Goal: Task Accomplishment & Management: Manage account settings

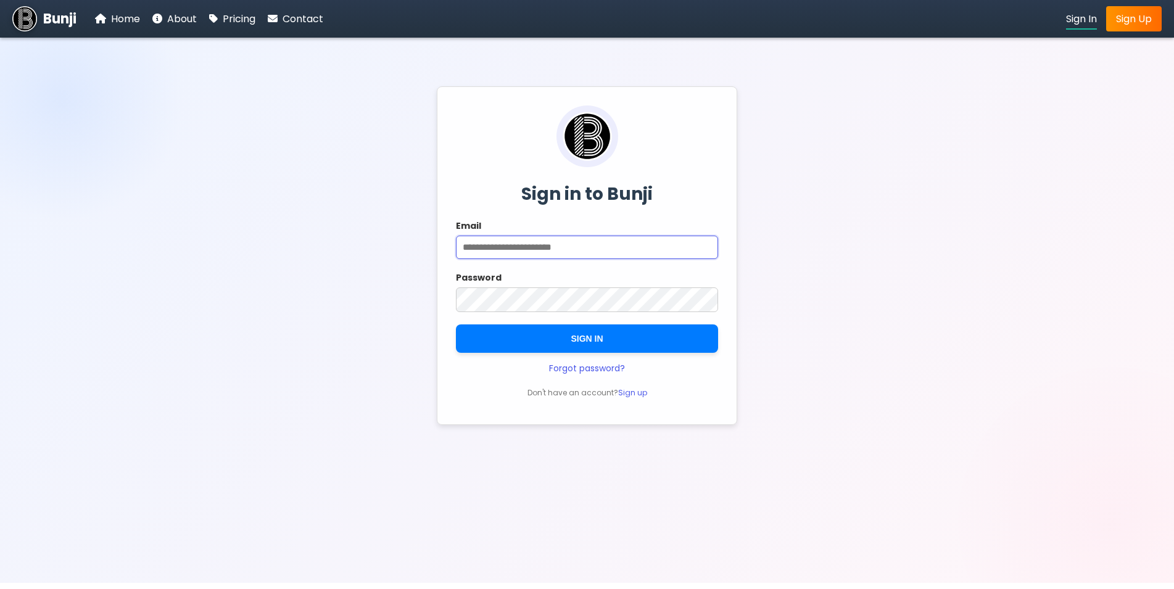
click at [554, 246] on input "Email" at bounding box center [587, 247] width 262 height 23
click at [635, 252] on input "Email" at bounding box center [587, 247] width 262 height 23
type input "**********"
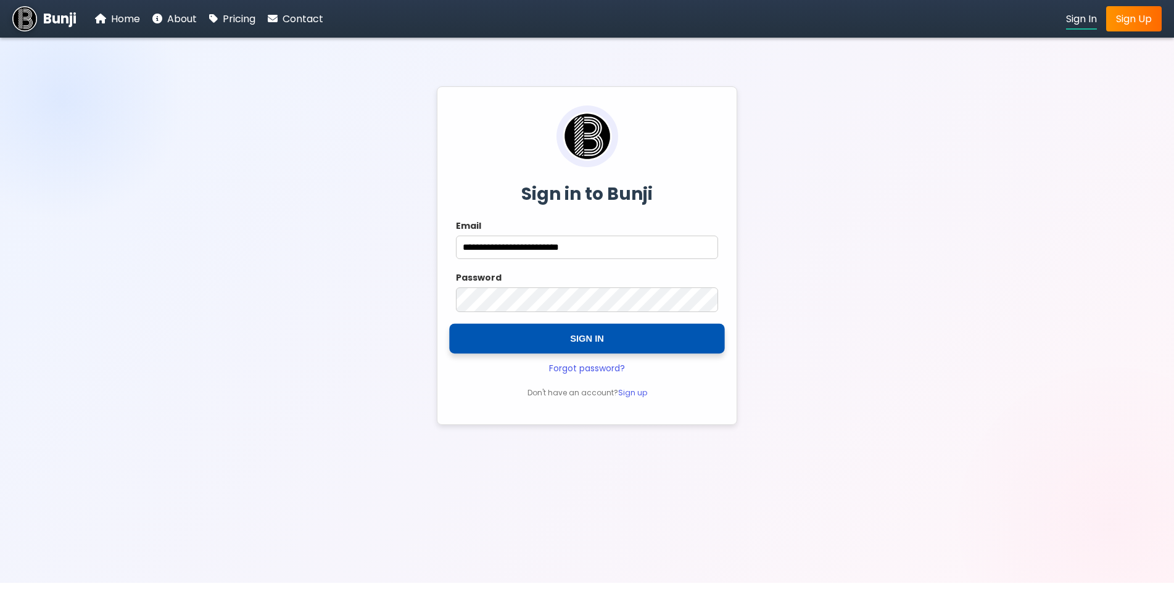
click at [587, 337] on button "SIGN IN" at bounding box center [586, 339] width 275 height 30
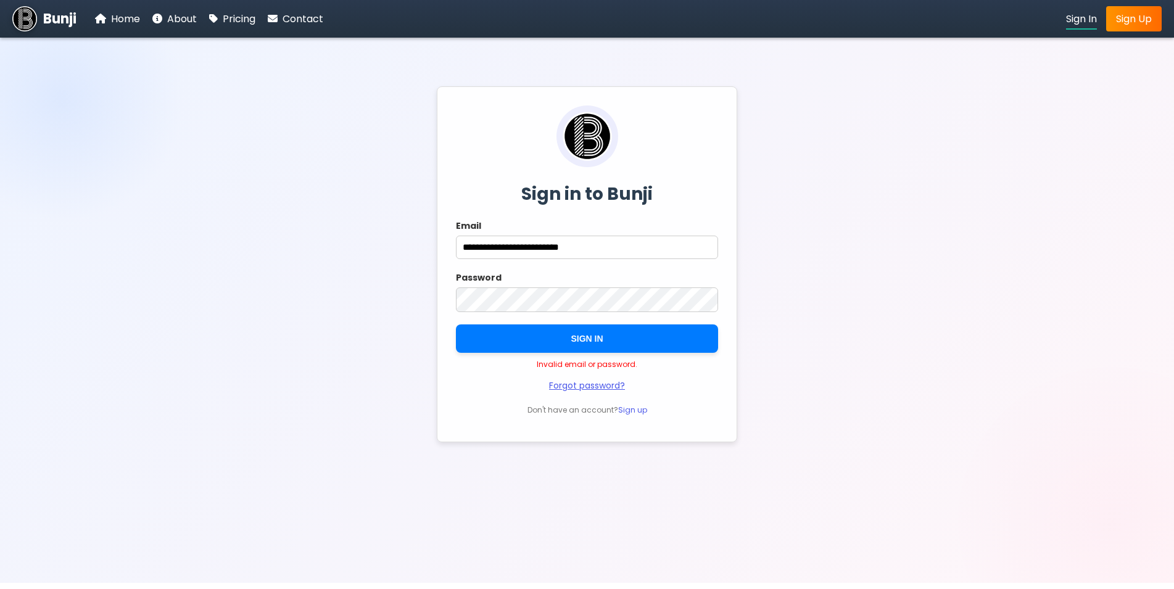
click at [591, 392] on link "Forgot password?" at bounding box center [587, 386] width 76 height 12
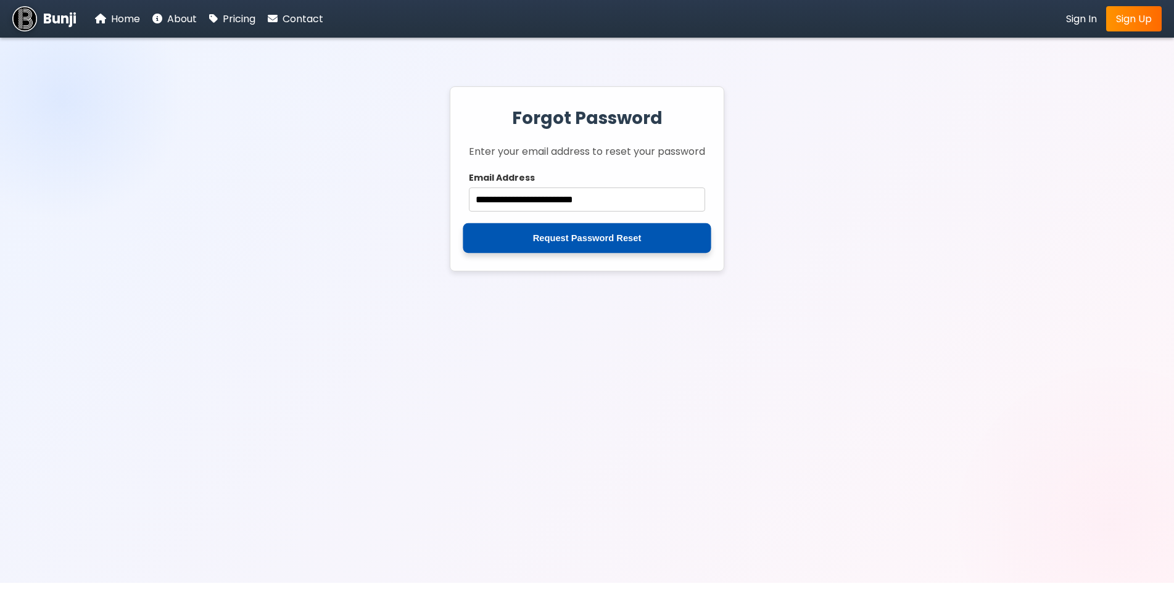
click at [602, 246] on button "Request Password Reset" at bounding box center [587, 238] width 248 height 30
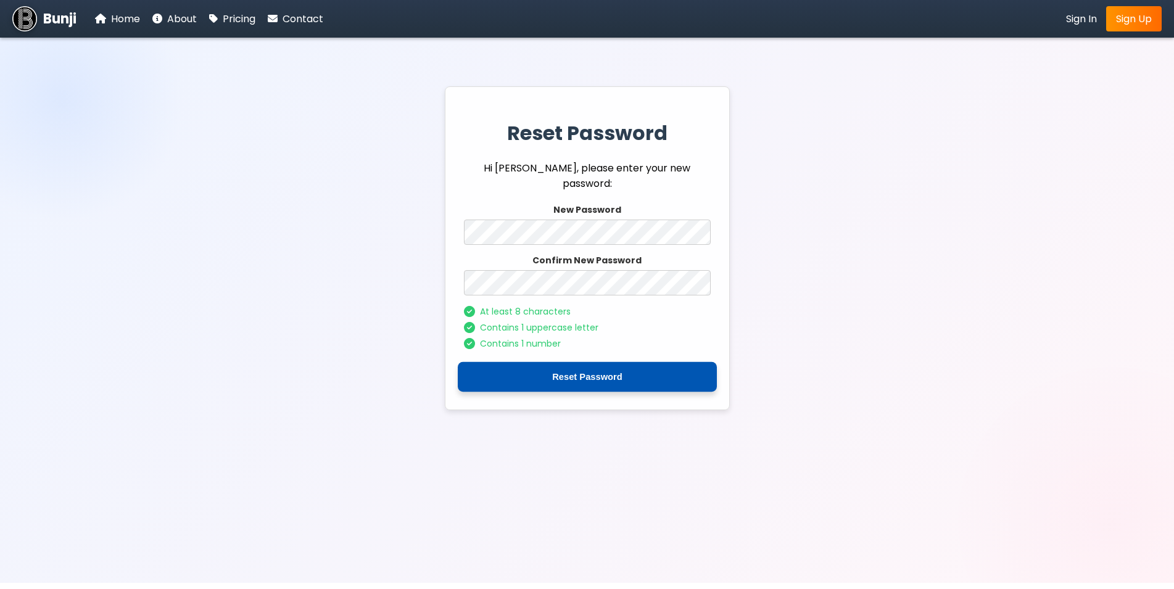
click at [572, 386] on button "Reset Password" at bounding box center [587, 377] width 259 height 30
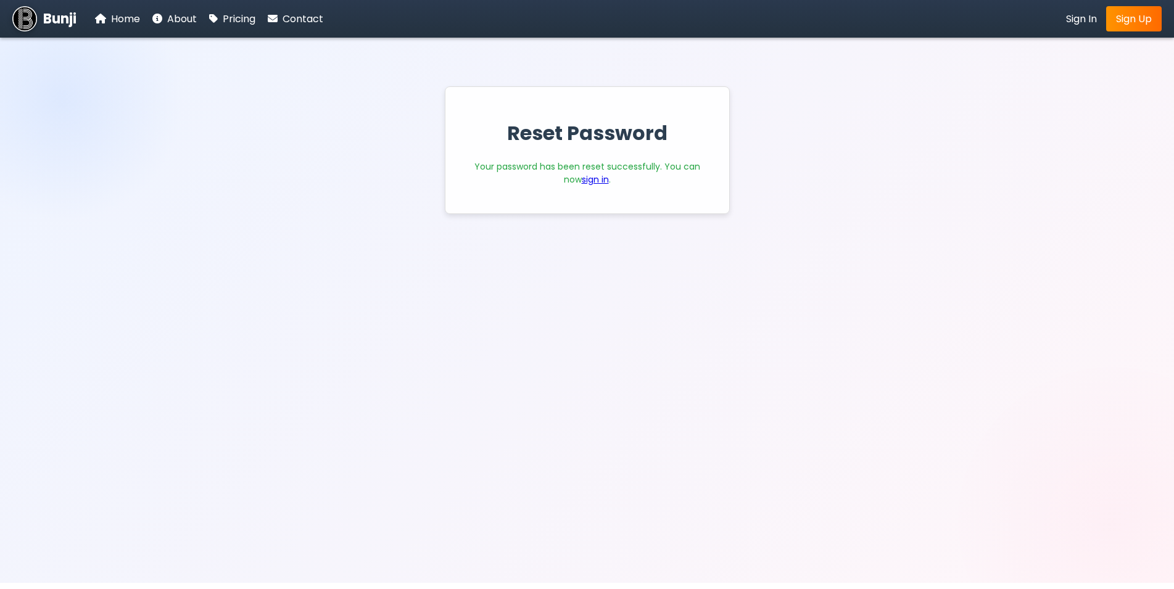
drag, startPoint x: 776, startPoint y: 249, endPoint x: 785, endPoint y: 246, distance: 9.2
click at [781, 248] on div "Reset Password Your password has been reset successfully. You can now sign in ." at bounding box center [587, 310] width 1174 height 546
click at [241, 81] on div "Reset Password Your password has been reset successfully. You can now sign in ." at bounding box center [587, 310] width 1174 height 546
click at [919, 225] on div "Reset Password Your password has been reset successfully. You can now sign in ." at bounding box center [587, 310] width 1174 height 546
click at [588, 181] on link "sign in" at bounding box center [595, 179] width 27 height 12
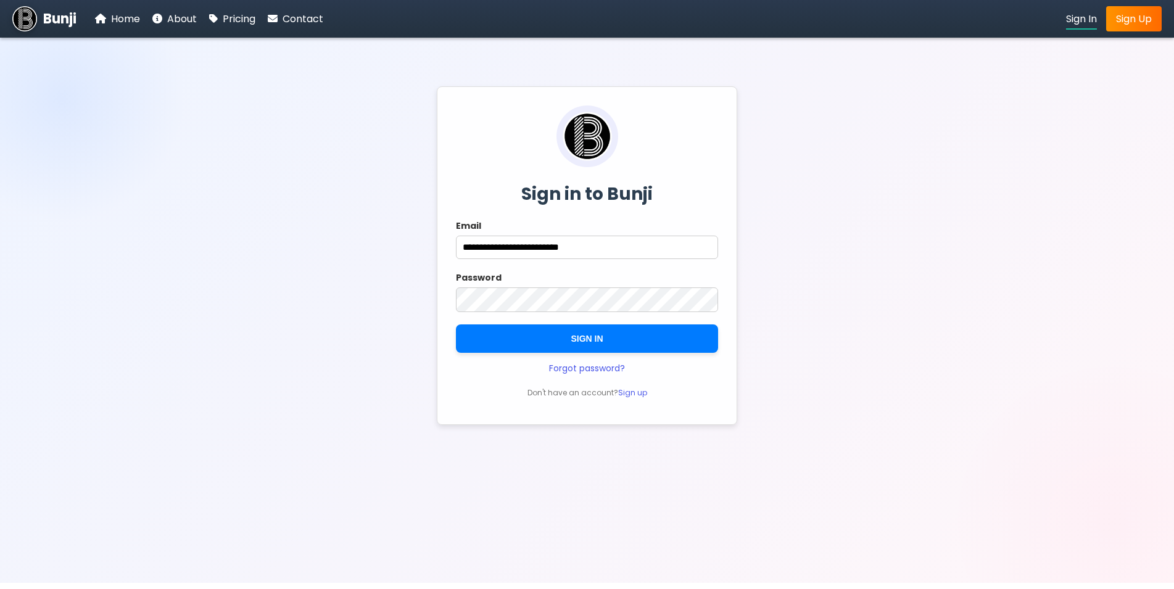
click at [252, 223] on div "**********" at bounding box center [587, 310] width 1174 height 546
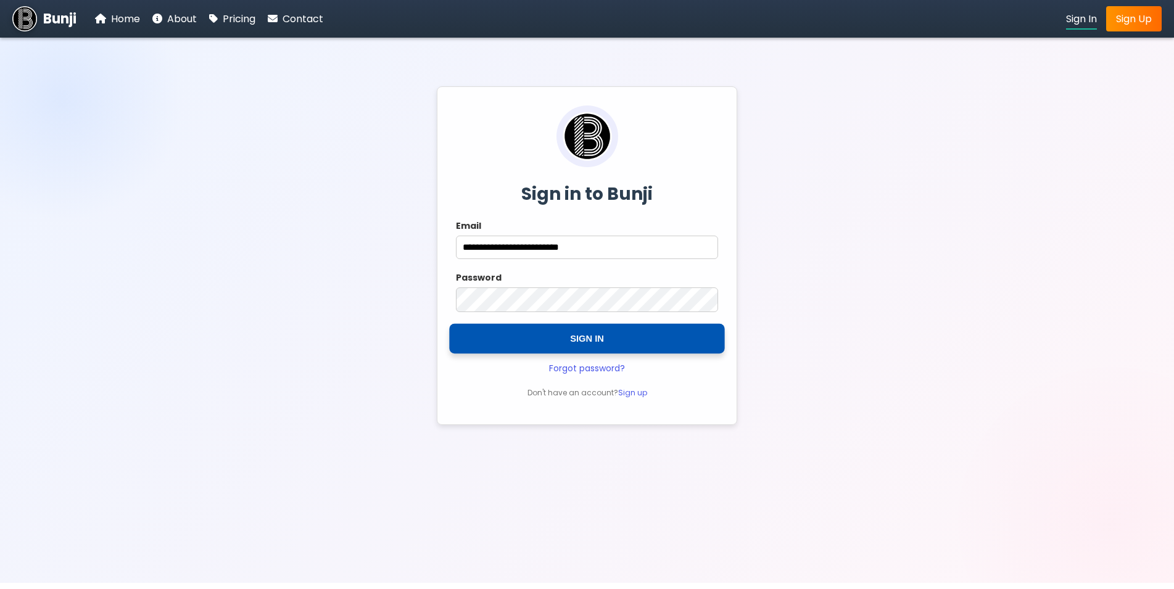
click at [604, 344] on button "SIGN IN" at bounding box center [586, 339] width 275 height 30
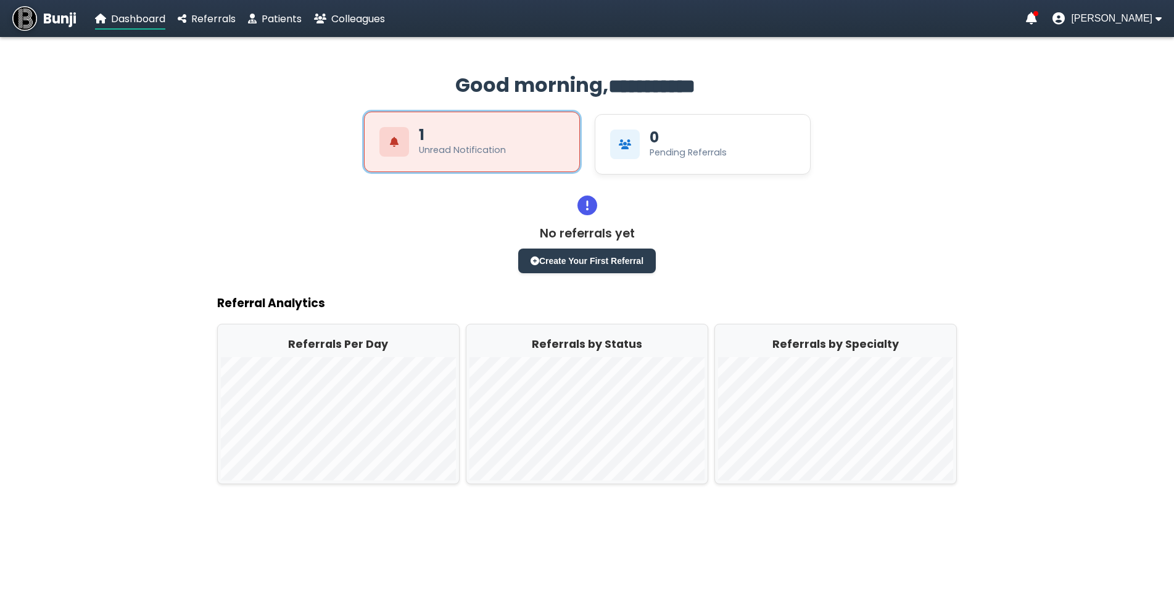
click at [457, 146] on div "Unread Notification" at bounding box center [462, 150] width 87 height 13
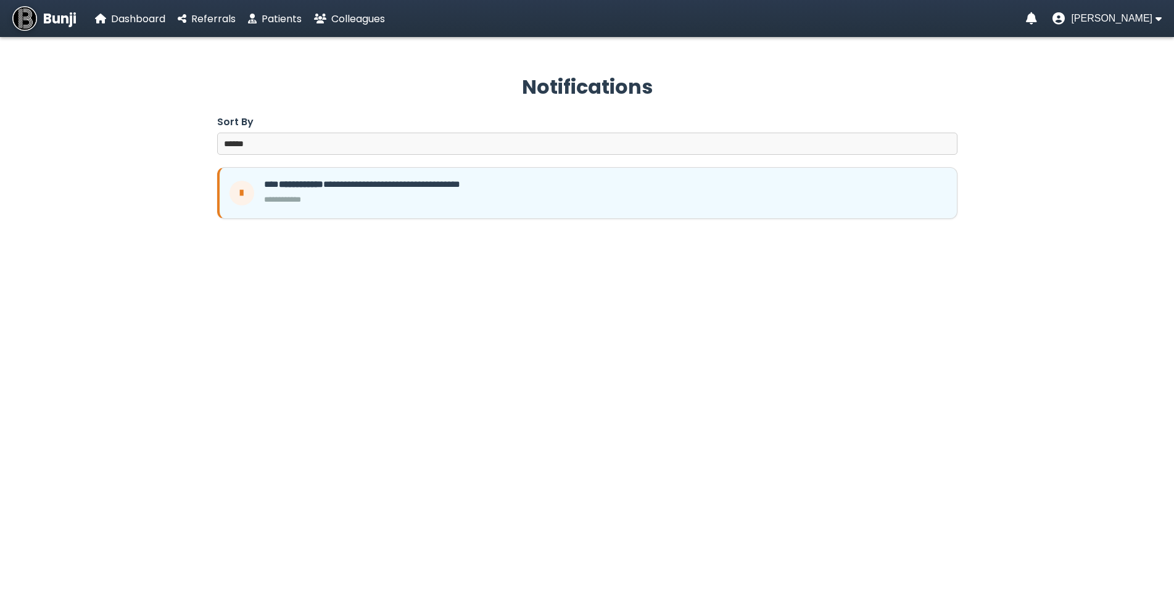
click at [1100, 27] on nav "Bunji Dashboard Referrals Patients Colleagues Stella Predoiu" at bounding box center [587, 18] width 1174 height 37
click at [1103, 20] on span "[PERSON_NAME]" at bounding box center [1111, 18] width 81 height 11
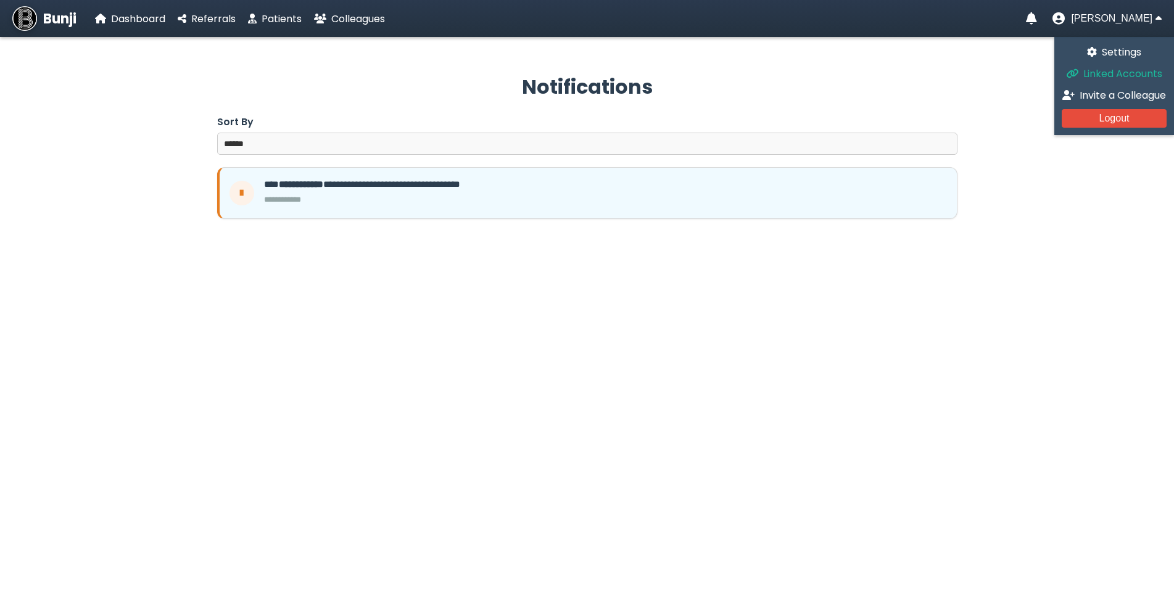
click at [1111, 73] on span "Linked Accounts" at bounding box center [1123, 74] width 79 height 14
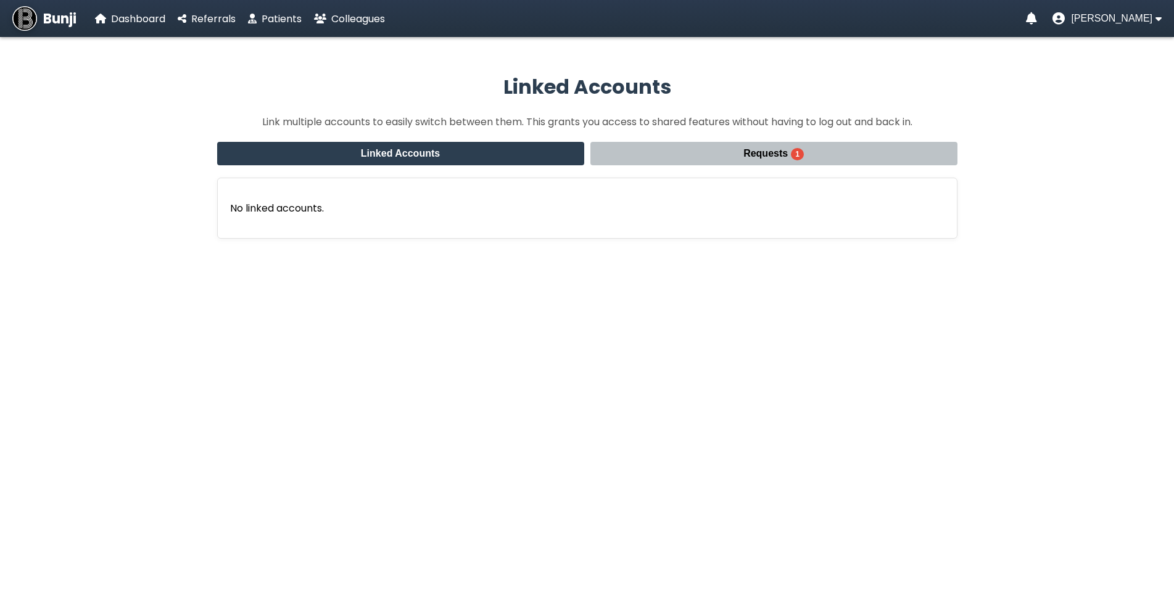
click at [806, 150] on button "Requests 1" at bounding box center [774, 153] width 367 height 23
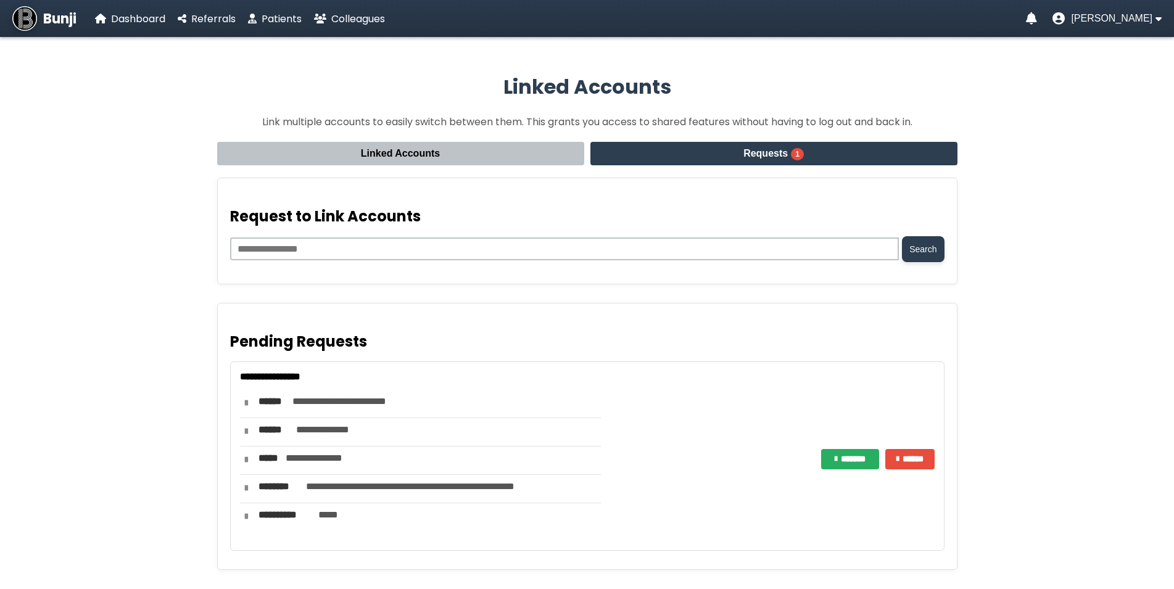
click at [847, 463] on button "*******" at bounding box center [850, 459] width 59 height 20
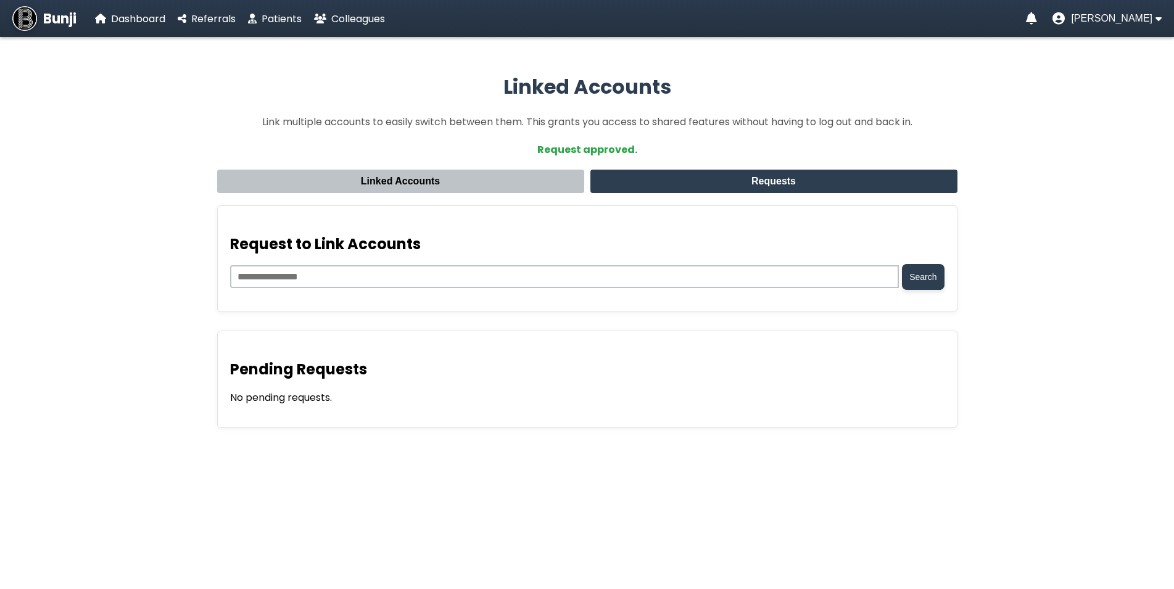
click at [452, 180] on button "Linked Accounts" at bounding box center [400, 181] width 367 height 23
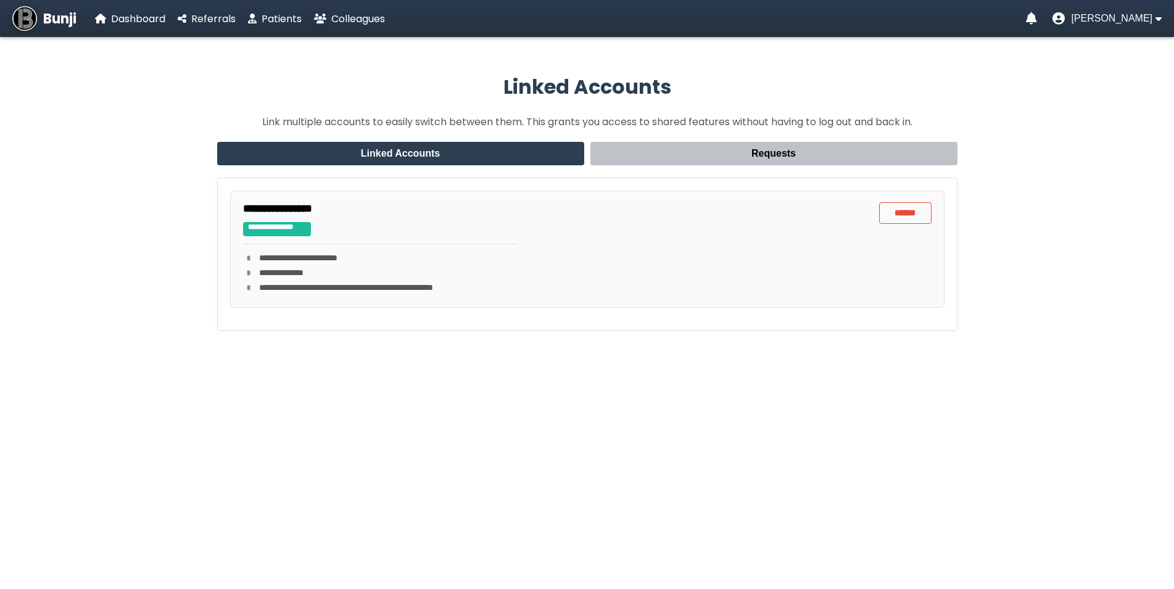
click at [769, 154] on button "Requests" at bounding box center [774, 153] width 367 height 23
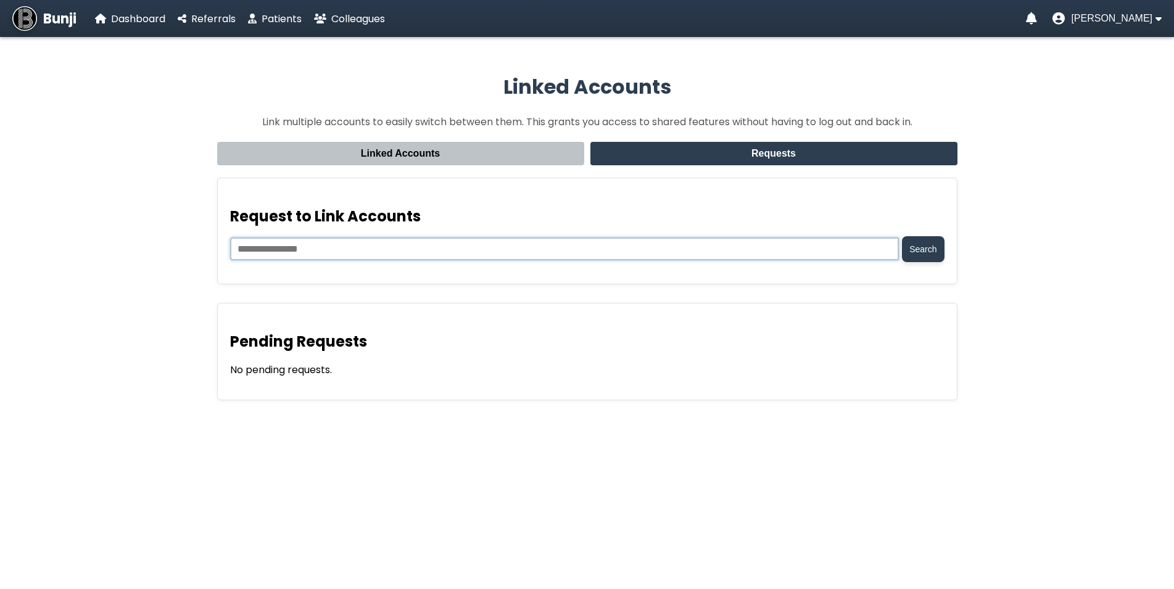
click at [370, 252] on input "email" at bounding box center [565, 249] width 670 height 23
type input "**********"
click at [932, 254] on button "Search" at bounding box center [923, 249] width 42 height 26
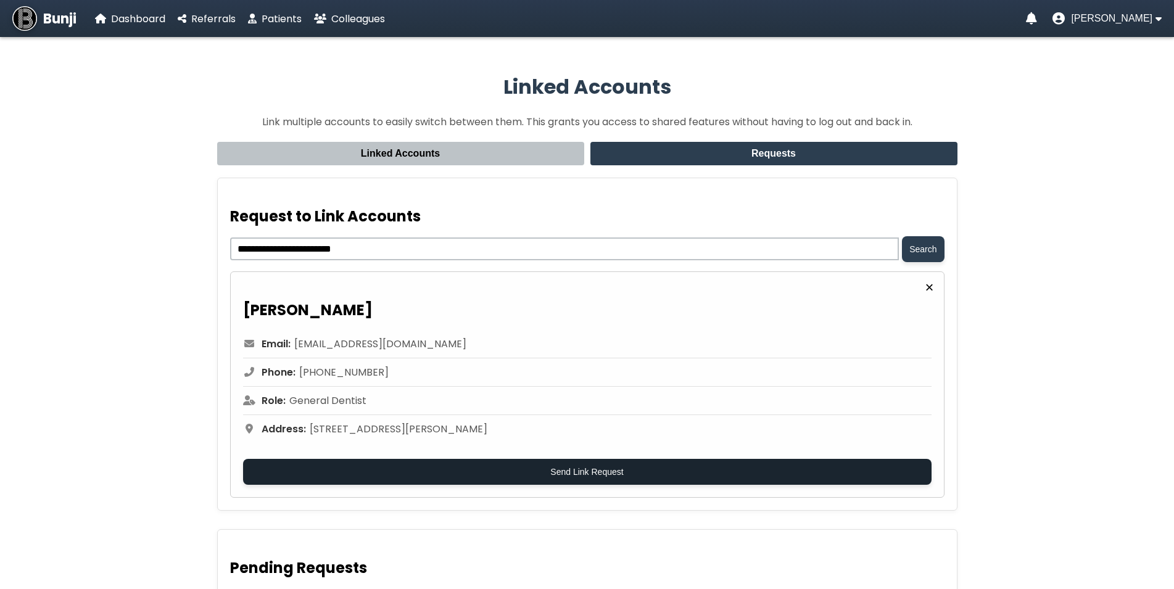
click at [592, 473] on button "Send Link Request" at bounding box center [587, 472] width 689 height 26
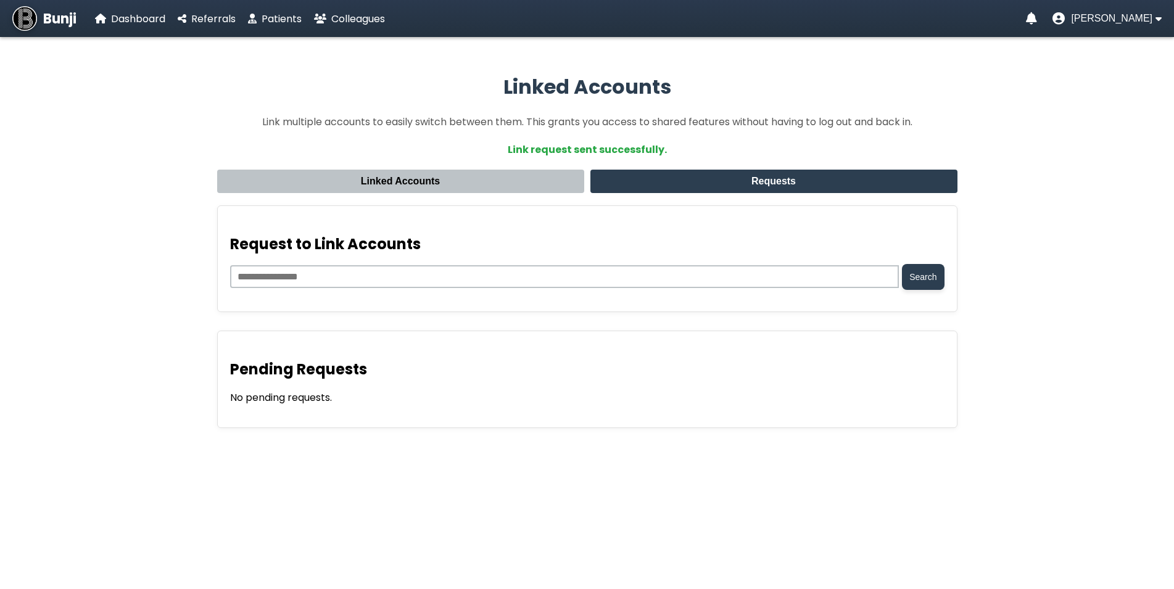
drag, startPoint x: 354, startPoint y: 264, endPoint x: 347, endPoint y: 272, distance: 10.9
click at [354, 264] on div "Request to Link Accounts Search" at bounding box center [587, 259] width 741 height 107
click at [341, 280] on input "email" at bounding box center [565, 276] width 670 height 23
type input "**********"
click at [928, 283] on button "Search" at bounding box center [923, 277] width 42 height 26
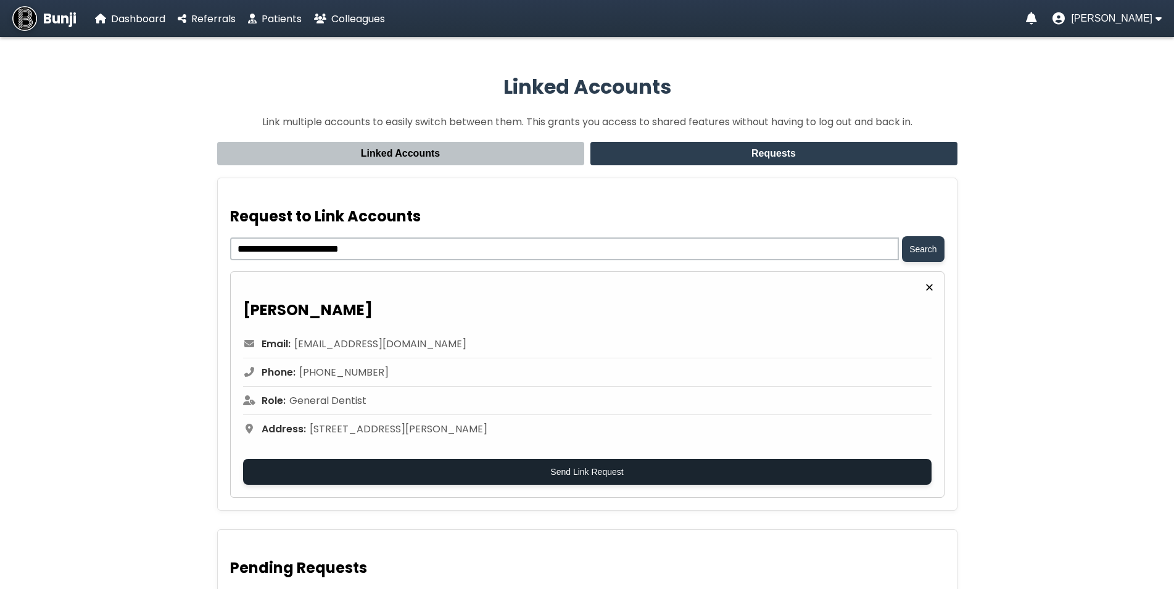
click at [621, 476] on button "Send Link Request" at bounding box center [587, 472] width 689 height 26
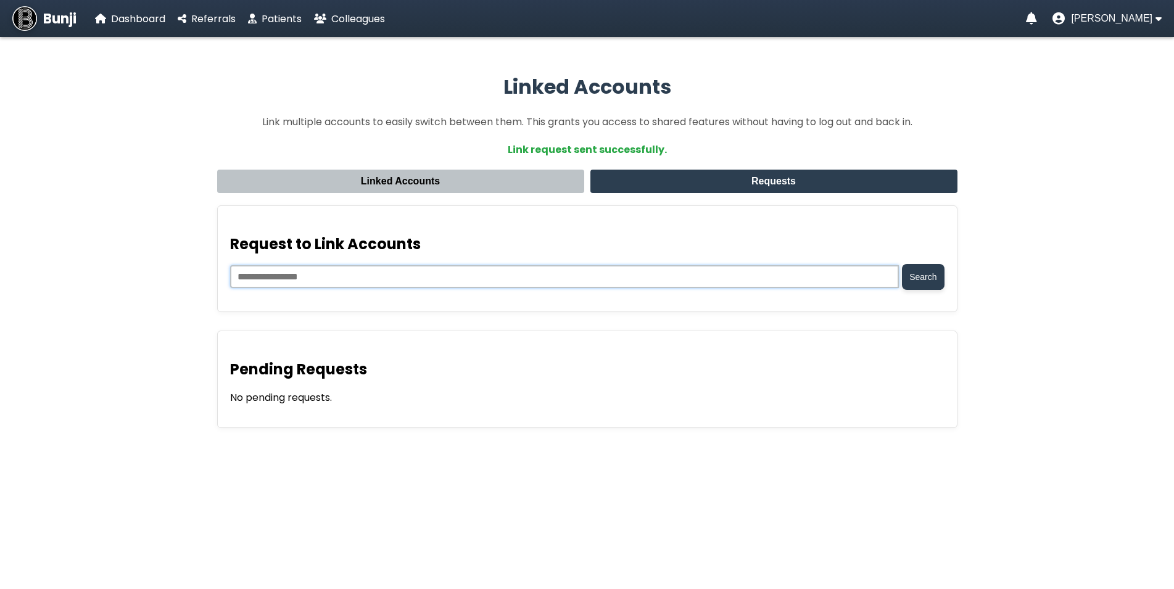
click at [333, 279] on input "email" at bounding box center [565, 276] width 670 height 23
type input "**********"
click at [923, 278] on button "Search" at bounding box center [923, 277] width 42 height 26
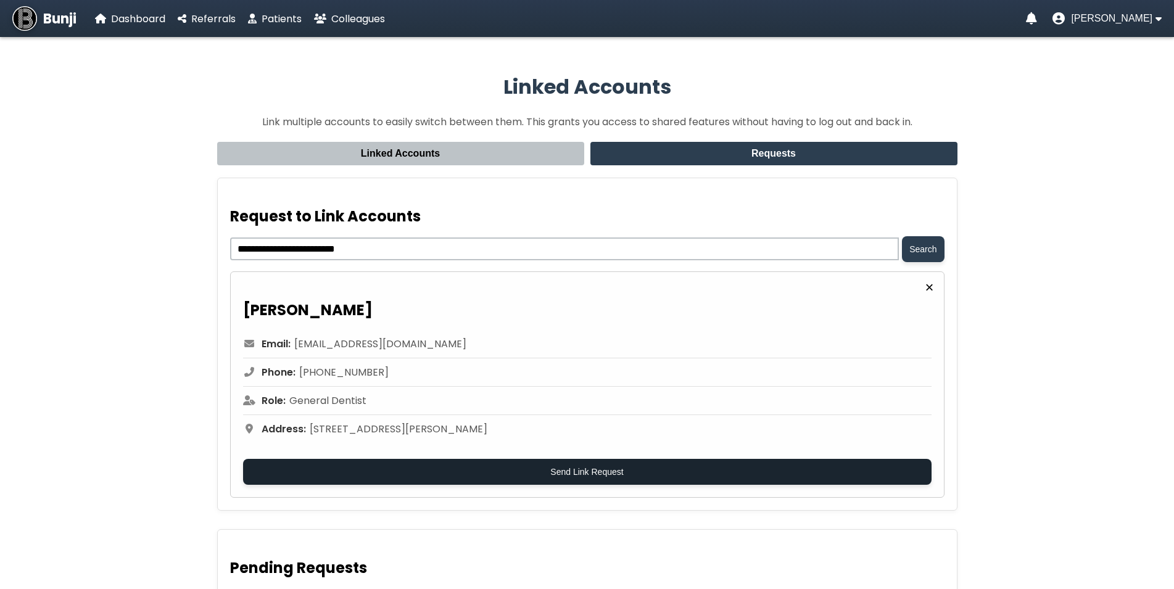
click at [589, 477] on button "Send Link Request" at bounding box center [587, 472] width 689 height 26
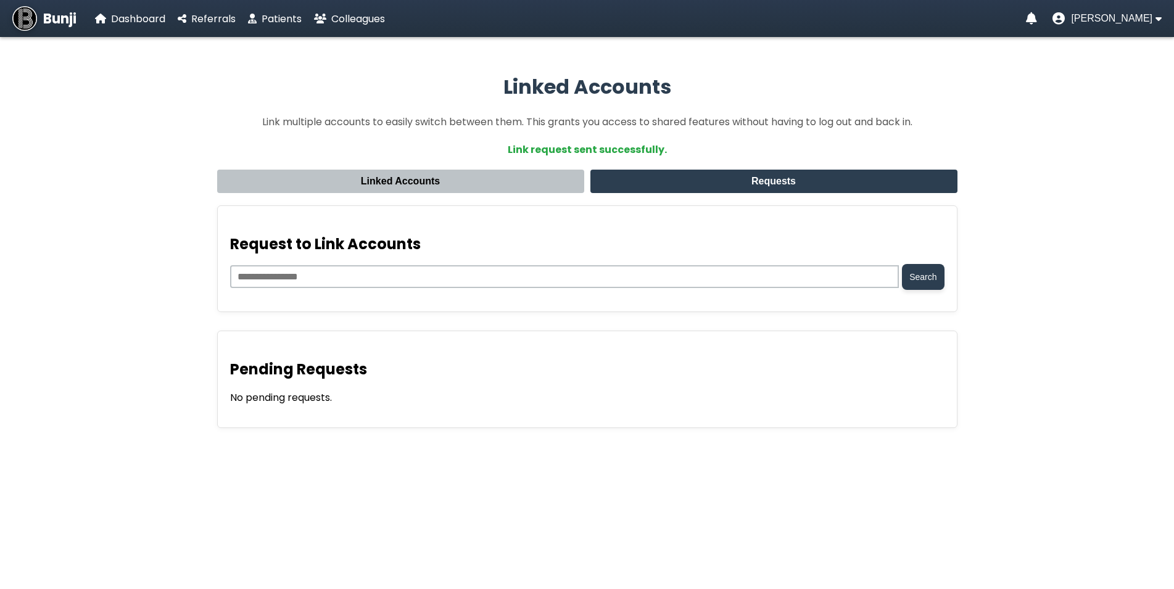
click at [1020, 169] on app-linked-accounts "Linked Accounts Link multiple accounts to easily switch between them. This gran…" at bounding box center [587, 251] width 1174 height 416
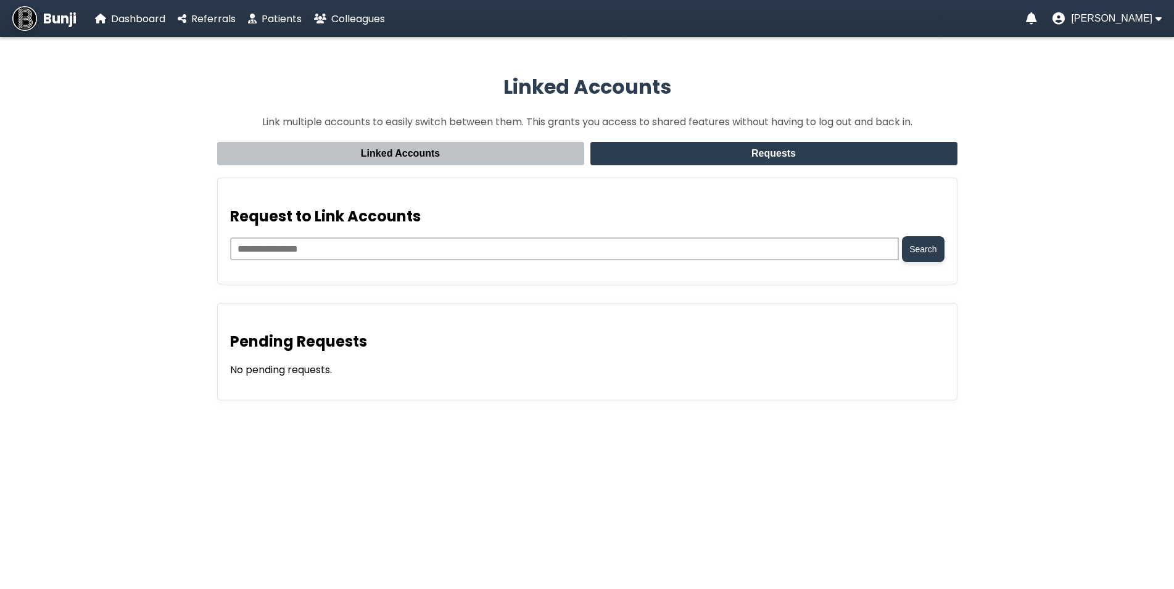
click at [588, 472] on div "Linked Accounts Link multiple accounts to easily switch between them. This gran…" at bounding box center [587, 307] width 1174 height 541
